Goal: Navigation & Orientation: Find specific page/section

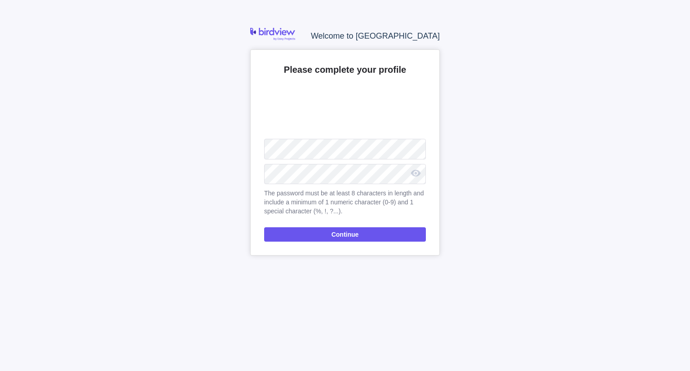
click at [318, 137] on div "Please complete your profile Upload The password must be at least 8 characters …" at bounding box center [345, 152] width 190 height 206
click at [329, 236] on span "Continue" at bounding box center [345, 234] width 162 height 14
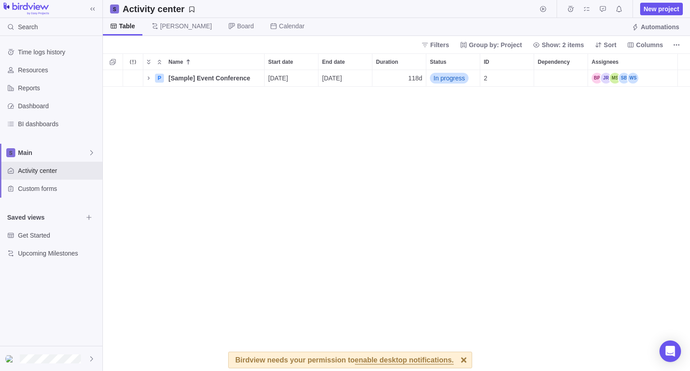
scroll to position [294, 580]
click at [164, 151] on div "2 P [Sample] Event Conference Details [DATE] [DATE] 118d In progress 2" at bounding box center [396, 220] width 587 height 301
click at [170, 24] on span "[PERSON_NAME]" at bounding box center [186, 26] width 52 height 9
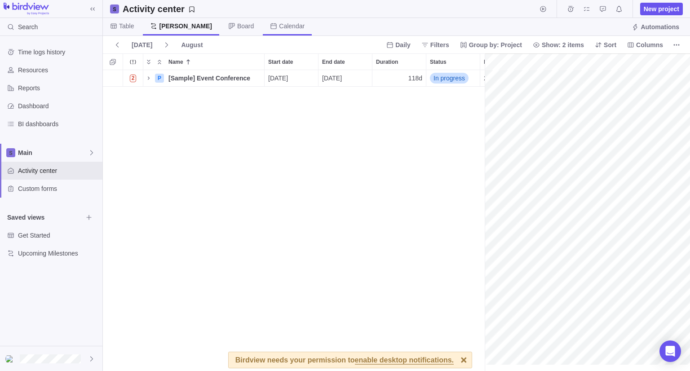
scroll to position [0, 1380]
click at [221, 32] on span "Board" at bounding box center [241, 27] width 40 height 18
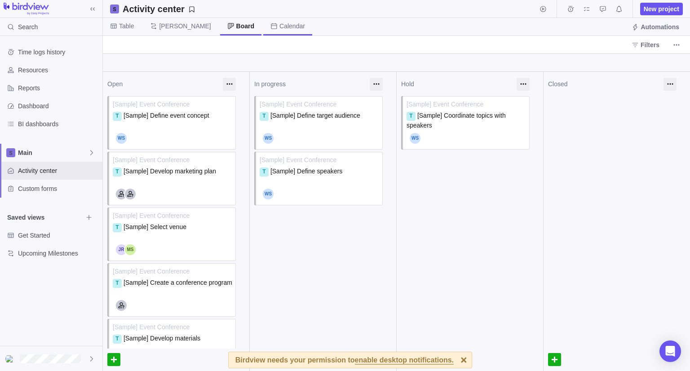
click at [279, 27] on span "Calendar" at bounding box center [292, 26] width 26 height 9
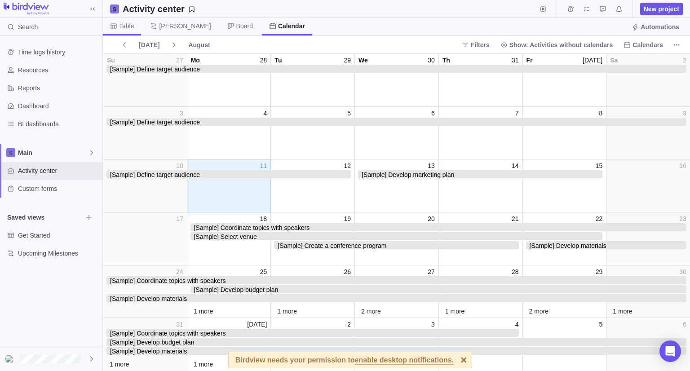
click at [122, 27] on span "Table" at bounding box center [126, 26] width 15 height 9
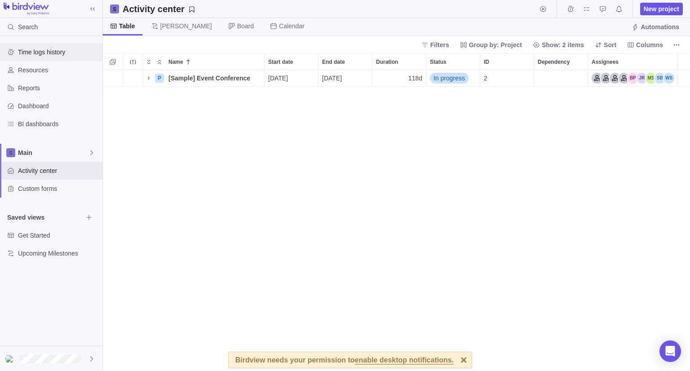
scroll to position [294, 580]
click at [58, 55] on span "Time logs history" at bounding box center [58, 52] width 81 height 9
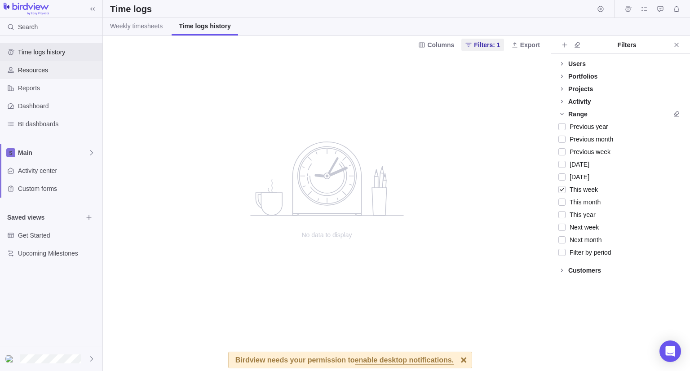
click at [48, 66] on span "Resources" at bounding box center [58, 70] width 81 height 9
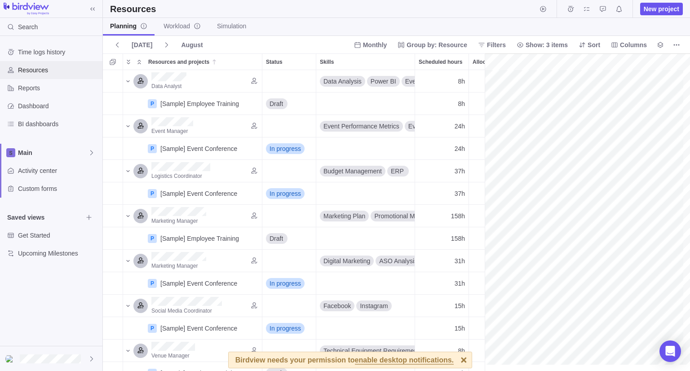
scroll to position [0, 165]
click at [41, 90] on span "Reports" at bounding box center [58, 88] width 81 height 9
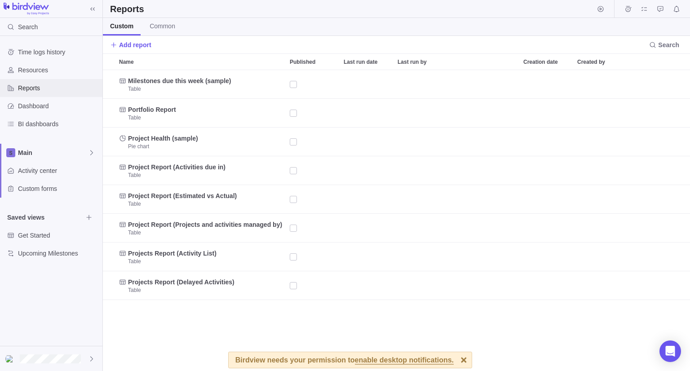
scroll to position [294, 580]
click at [72, 153] on span "Main" at bounding box center [53, 152] width 70 height 9
click at [75, 172] on span "Activity center" at bounding box center [58, 170] width 81 height 9
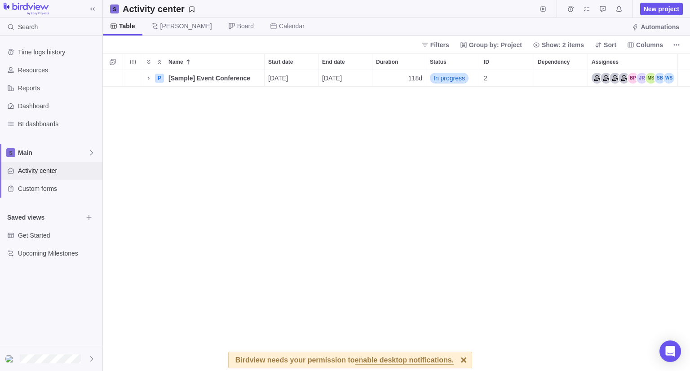
scroll to position [294, 580]
click at [75, 186] on span "Custom forms" at bounding box center [58, 188] width 81 height 9
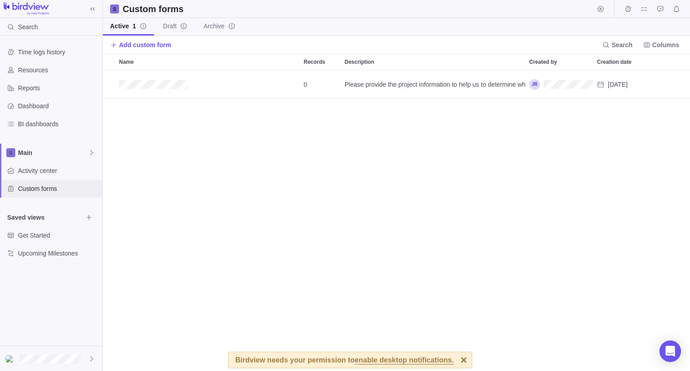
scroll to position [294, 580]
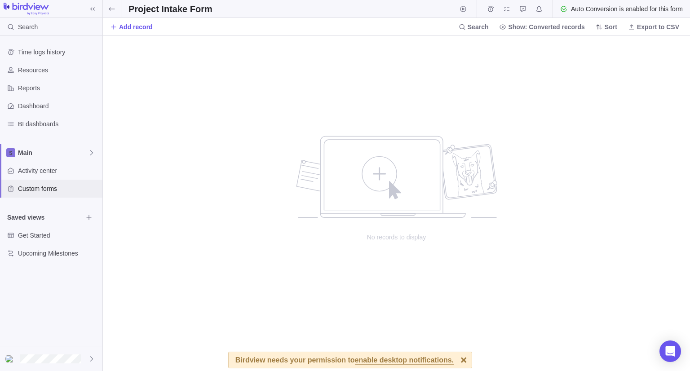
click at [26, 188] on span "Custom forms" at bounding box center [58, 188] width 81 height 9
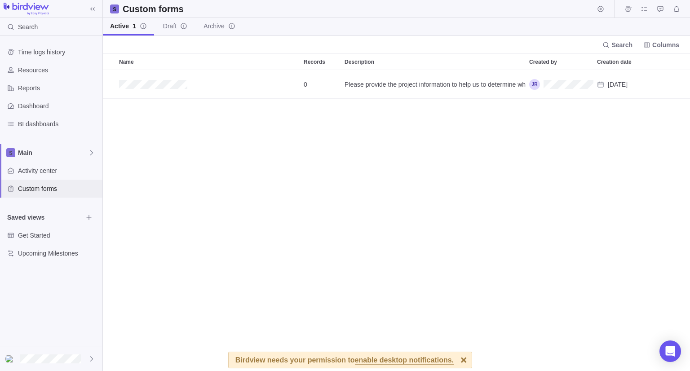
scroll to position [7, 7]
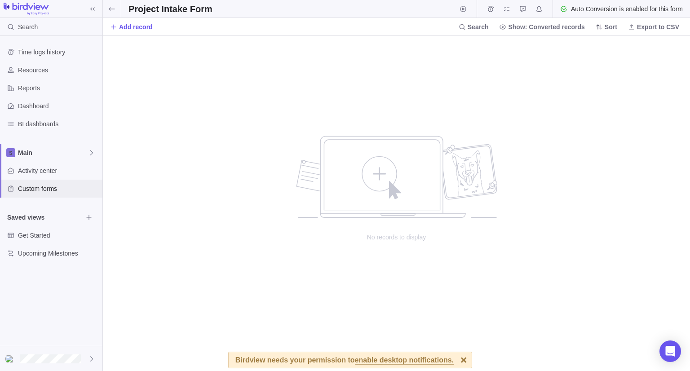
click at [24, 186] on span "Custom forms" at bounding box center [58, 188] width 81 height 9
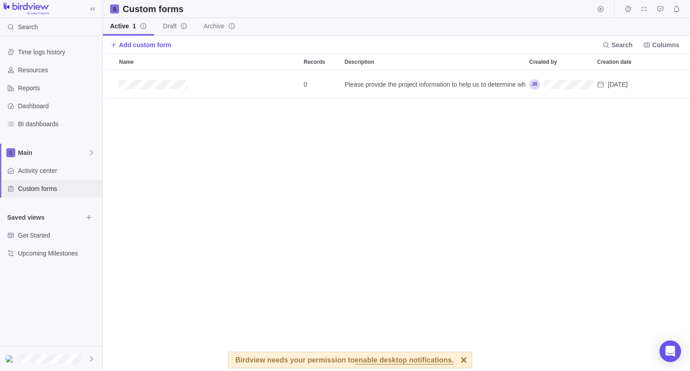
scroll to position [294, 580]
click at [31, 155] on span "Main" at bounding box center [53, 152] width 70 height 9
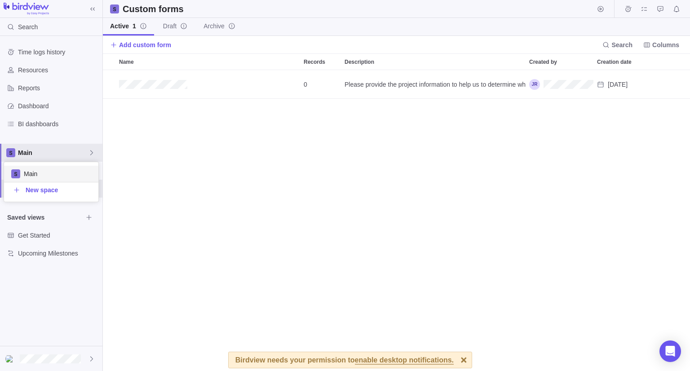
click at [96, 128] on div "Time logs history Resources Reports Dashboard BI dashboards Main Activity cente…" at bounding box center [51, 191] width 102 height 310
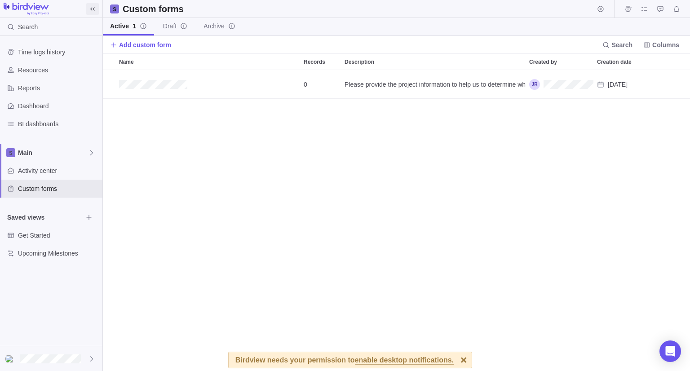
click at [93, 8] on icon at bounding box center [92, 8] width 4 height 3
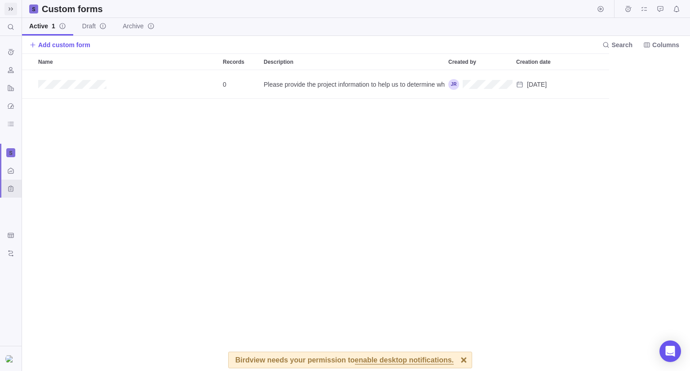
scroll to position [294, 661]
click at [11, 8] on icon at bounding box center [10, 8] width 7 height 7
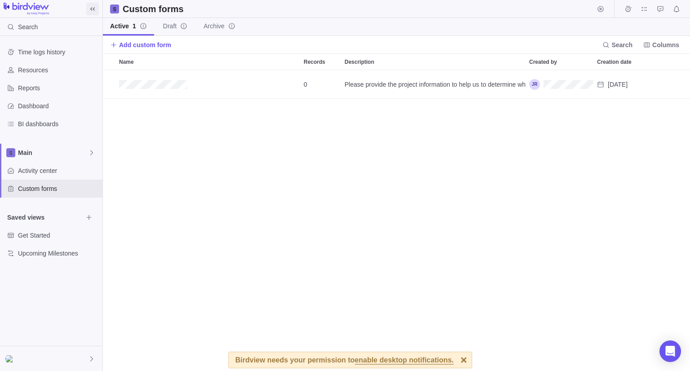
scroll to position [294, 580]
click at [419, 358] on span "enable desktop notifications." at bounding box center [404, 361] width 99 height 8
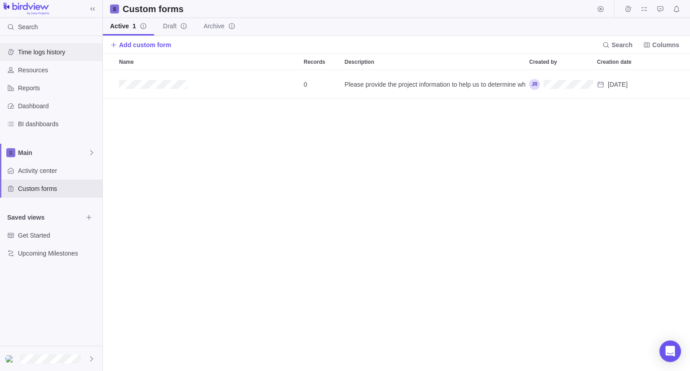
click at [66, 51] on span "Time logs history" at bounding box center [58, 52] width 81 height 9
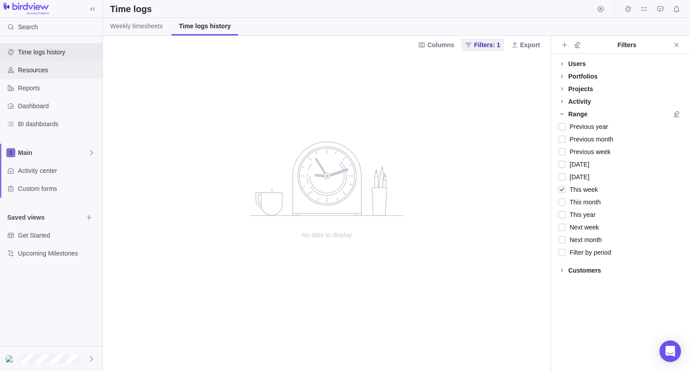
click at [38, 74] on span "Resources" at bounding box center [58, 70] width 81 height 9
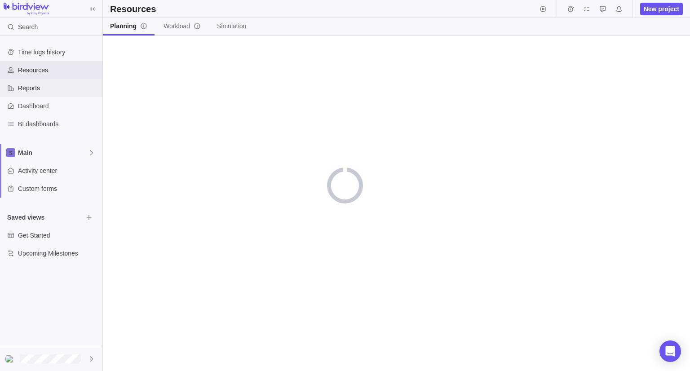
click at [40, 91] on span "Reports" at bounding box center [58, 88] width 81 height 9
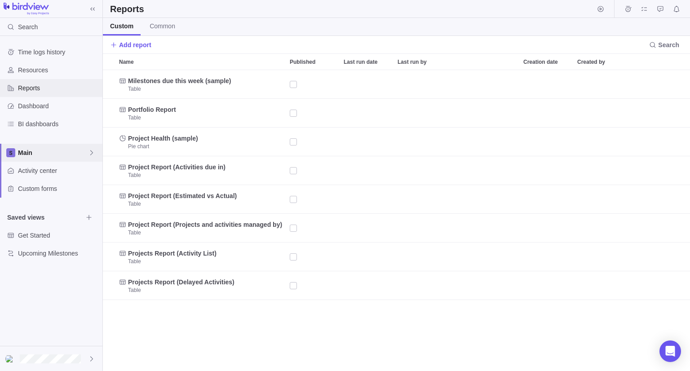
scroll to position [294, 580]
click at [62, 234] on span "Get Started" at bounding box center [50, 235] width 65 height 9
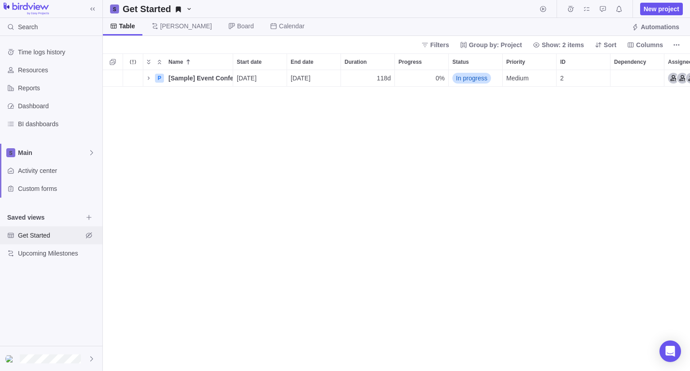
scroll to position [294, 580]
